Goal: Task Accomplishment & Management: Manage account settings

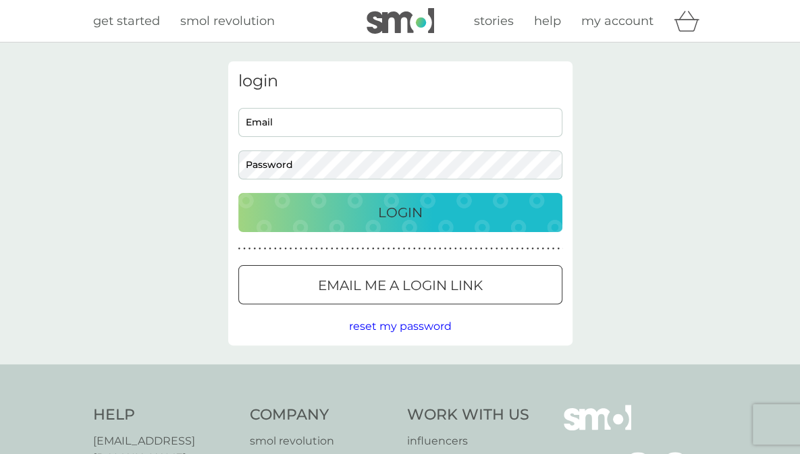
click at [460, 123] on input "Email" at bounding box center [400, 122] width 324 height 29
type input "[EMAIL_ADDRESS][DOMAIN_NAME]"
click at [238, 193] on button "Login" at bounding box center [400, 212] width 324 height 39
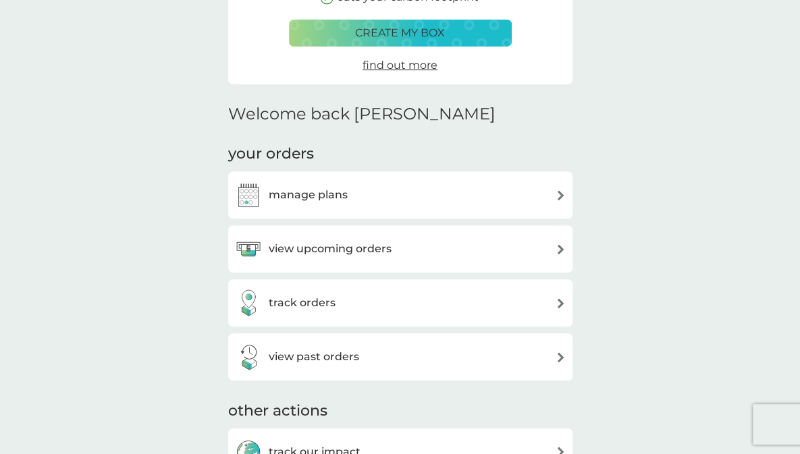
scroll to position [265, 0]
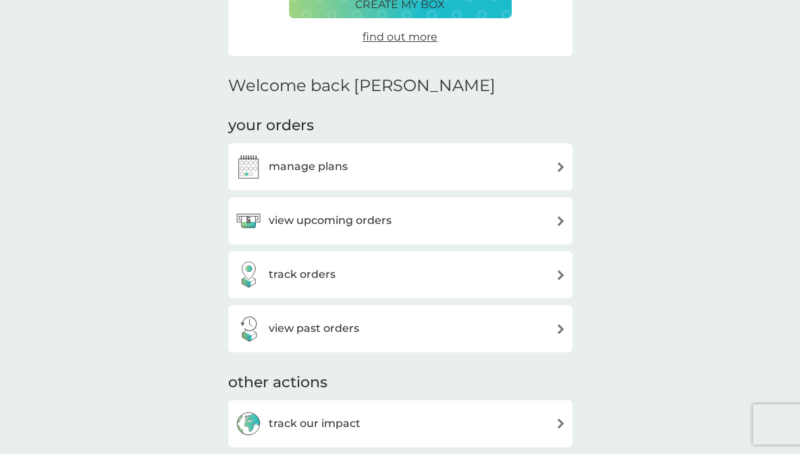
click at [556, 224] on img at bounding box center [561, 221] width 10 height 10
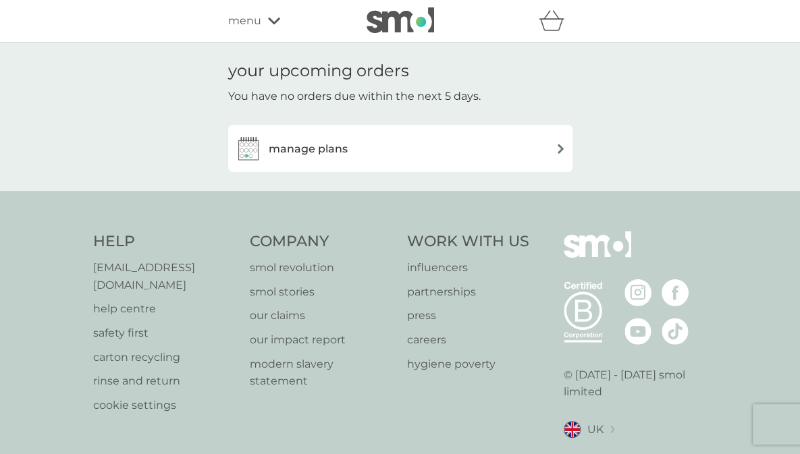
click at [556, 149] on img at bounding box center [561, 149] width 10 height 10
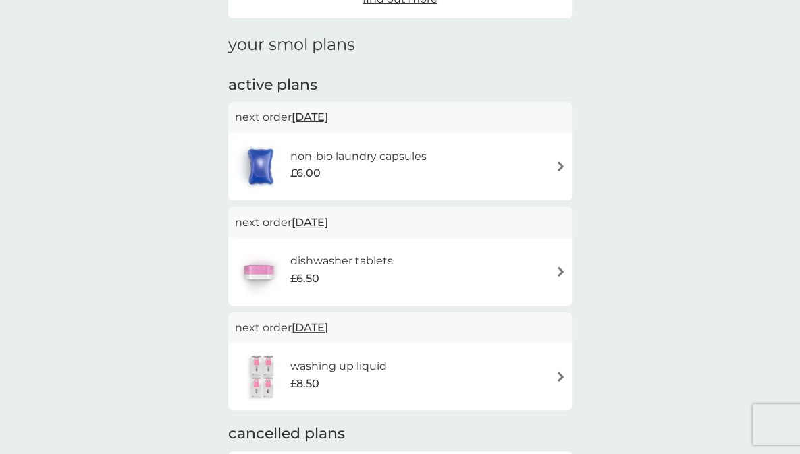
scroll to position [169, 0]
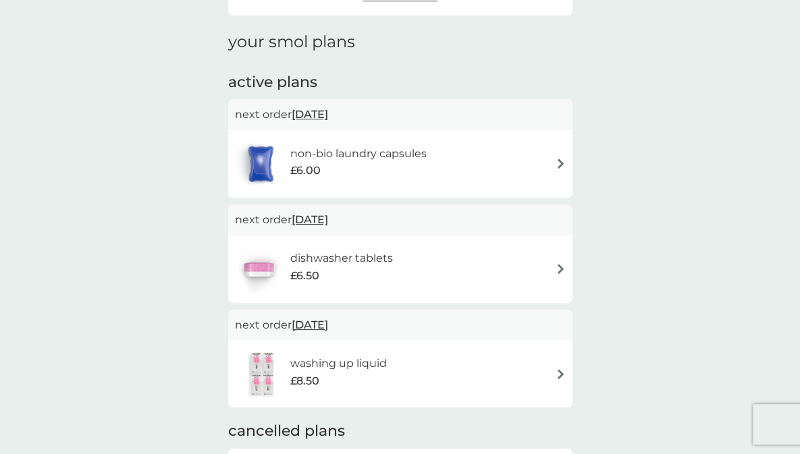
click at [556, 167] on img at bounding box center [561, 164] width 10 height 10
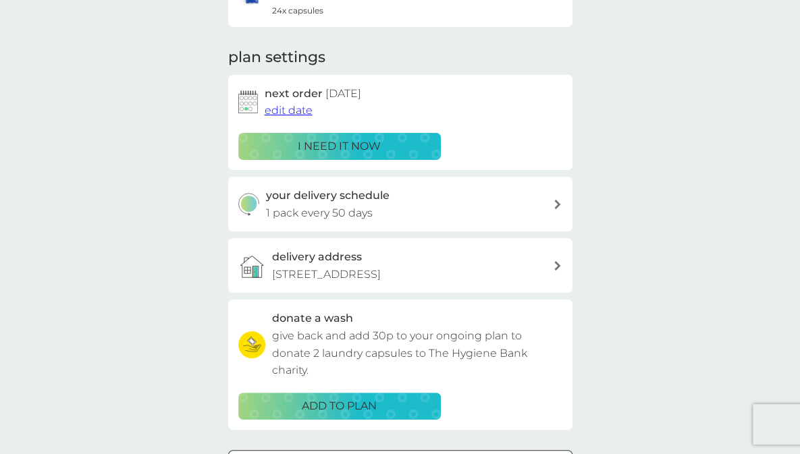
scroll to position [153, 0]
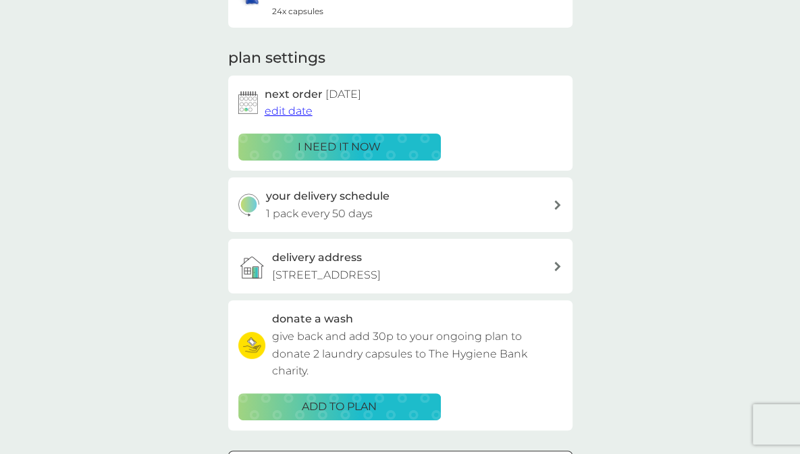
click at [290, 112] on span "edit date" at bounding box center [289, 111] width 48 height 13
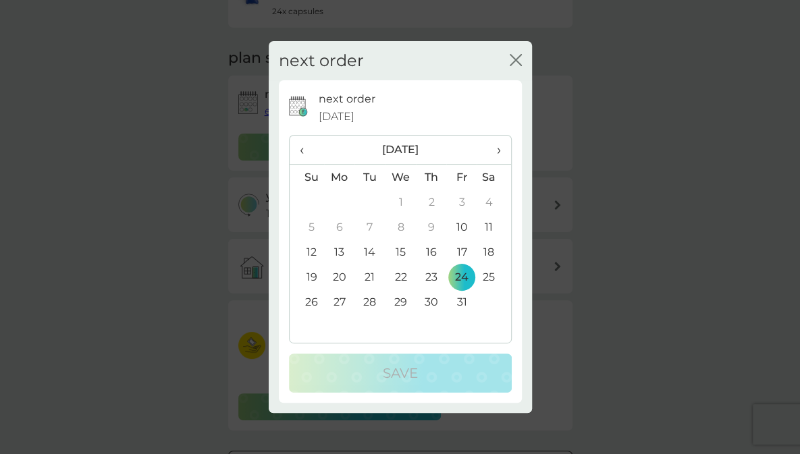
click at [497, 146] on span "›" at bounding box center [494, 150] width 14 height 28
click at [339, 303] on td "24" at bounding box center [339, 302] width 31 height 25
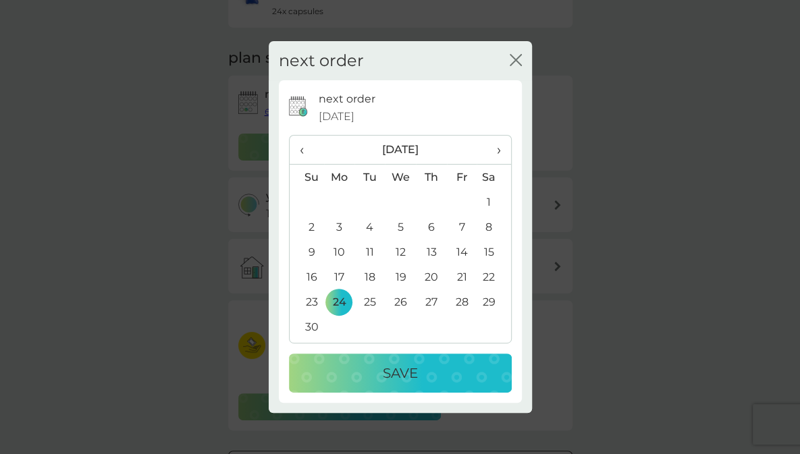
click at [429, 366] on div "Save" at bounding box center [400, 374] width 196 height 22
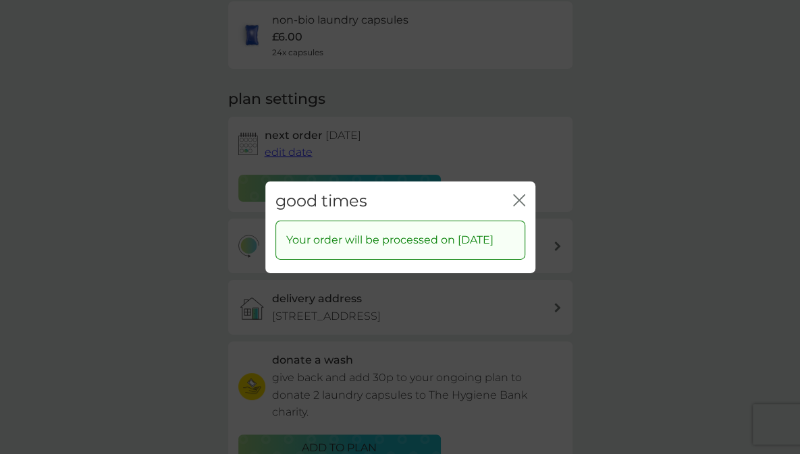
scroll to position [0, 0]
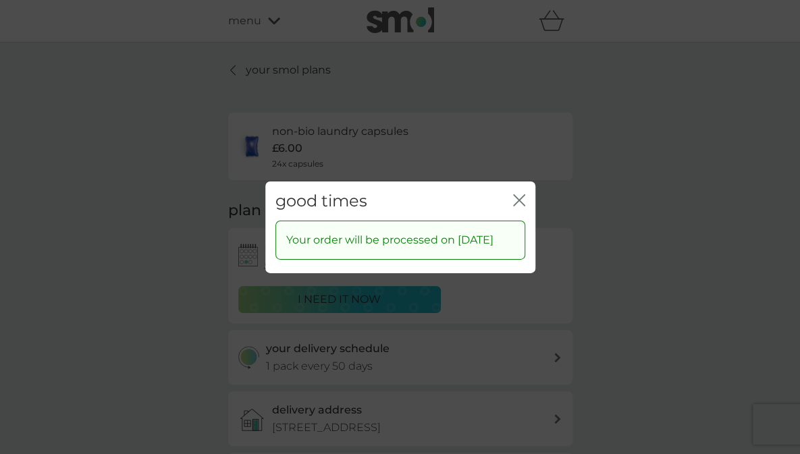
click at [517, 194] on icon "close" at bounding box center [516, 199] width 5 height 11
